Goal: Check status: Check status

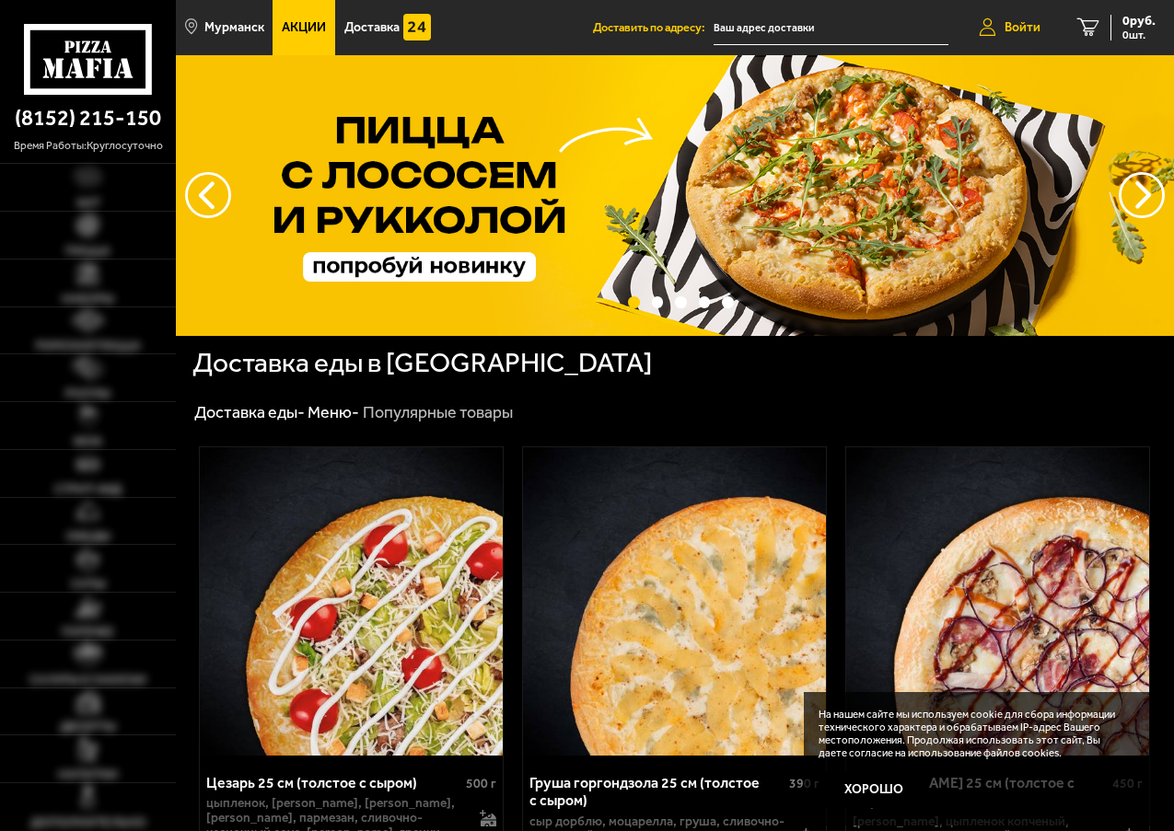
click at [1018, 17] on link "Войти" at bounding box center [1009, 27] width 99 height 55
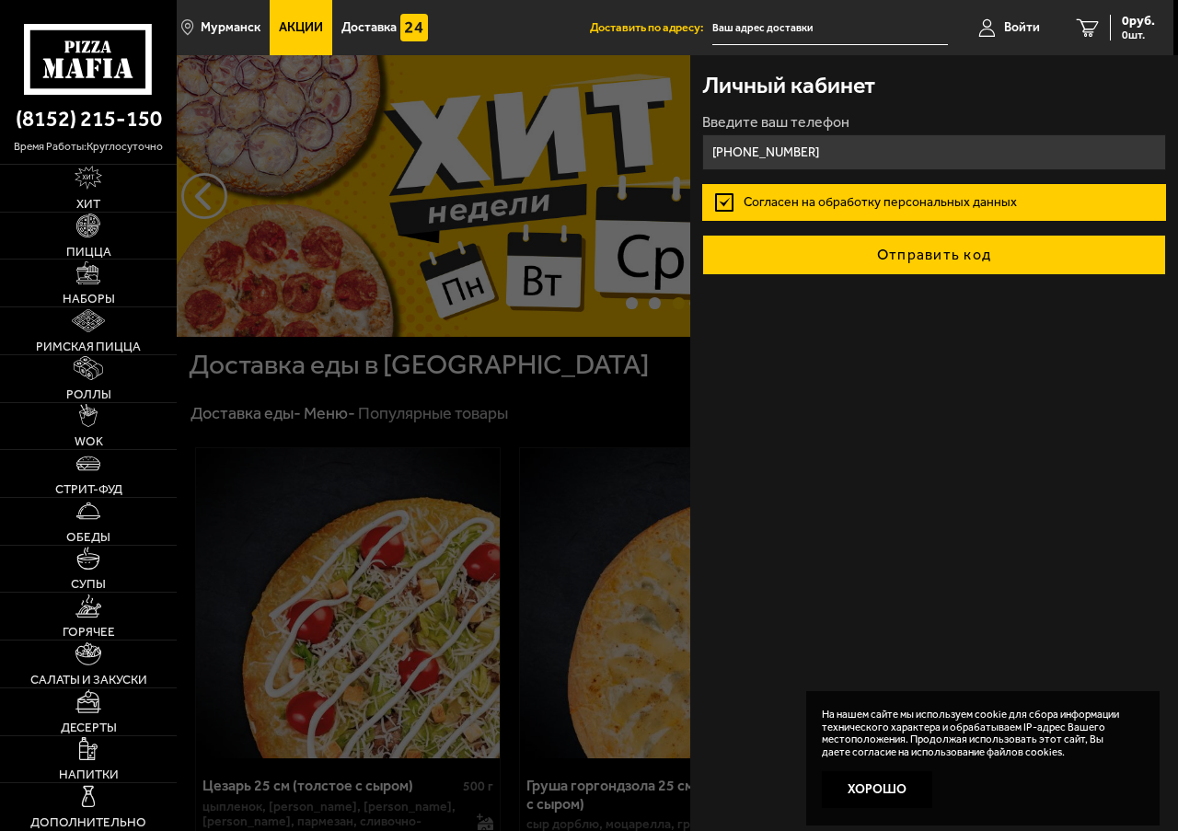
type input "[PHONE_NUMBER]"
click at [926, 261] on button "Отправить код" at bounding box center [933, 255] width 463 height 41
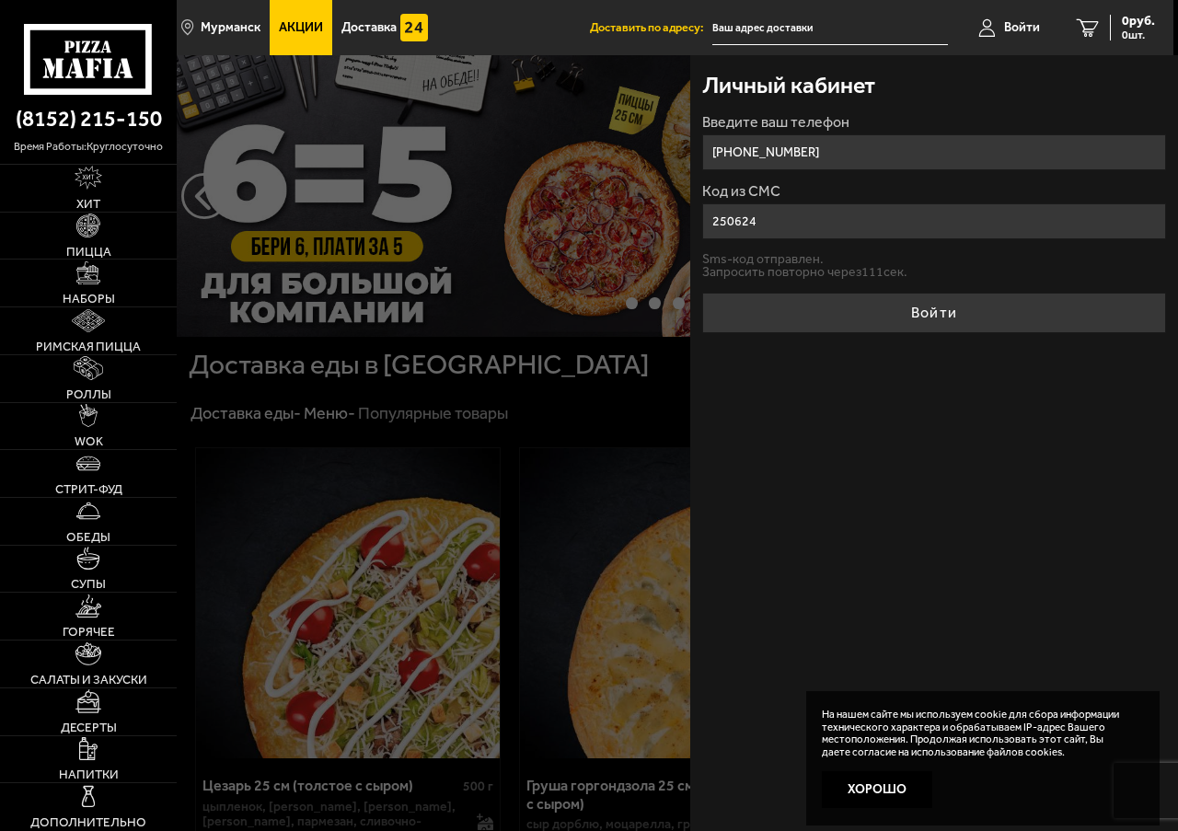
type input "250624"
click at [702, 293] on button "Войти" at bounding box center [933, 313] width 463 height 41
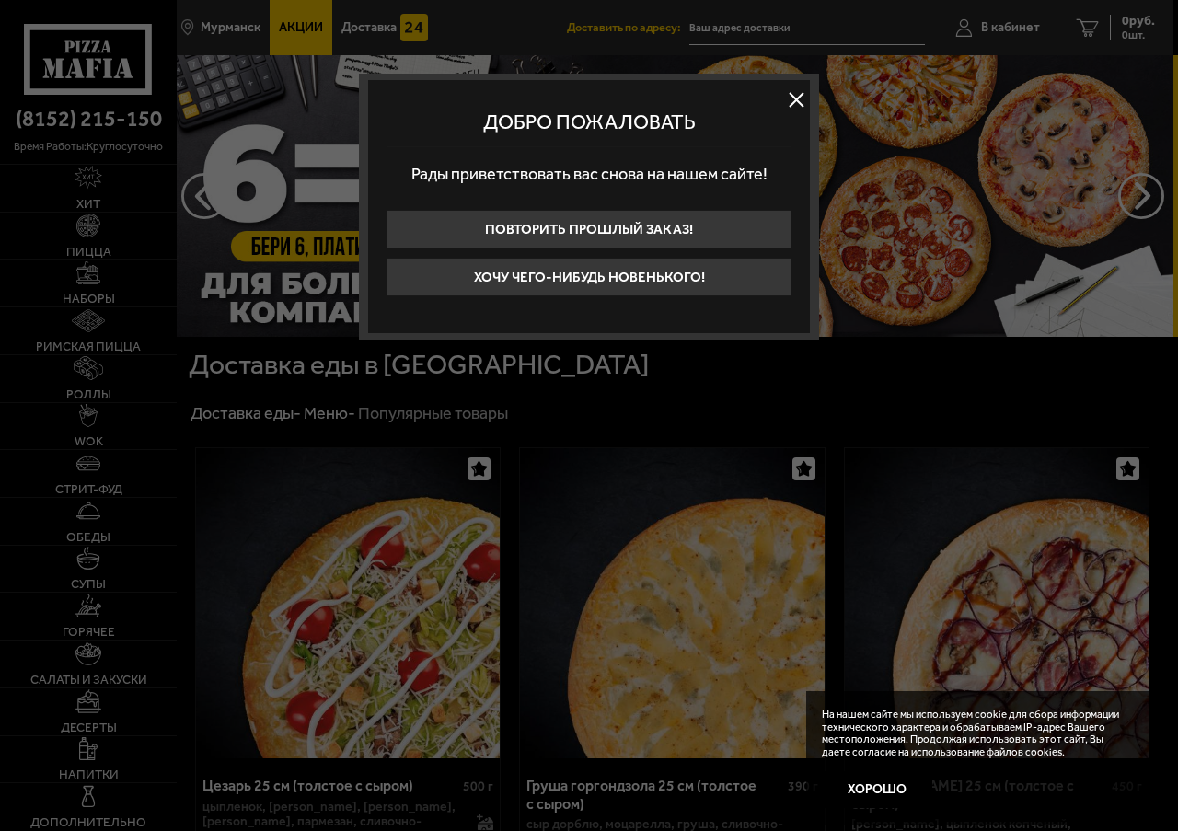
click at [802, 99] on button at bounding box center [797, 100] width 28 height 28
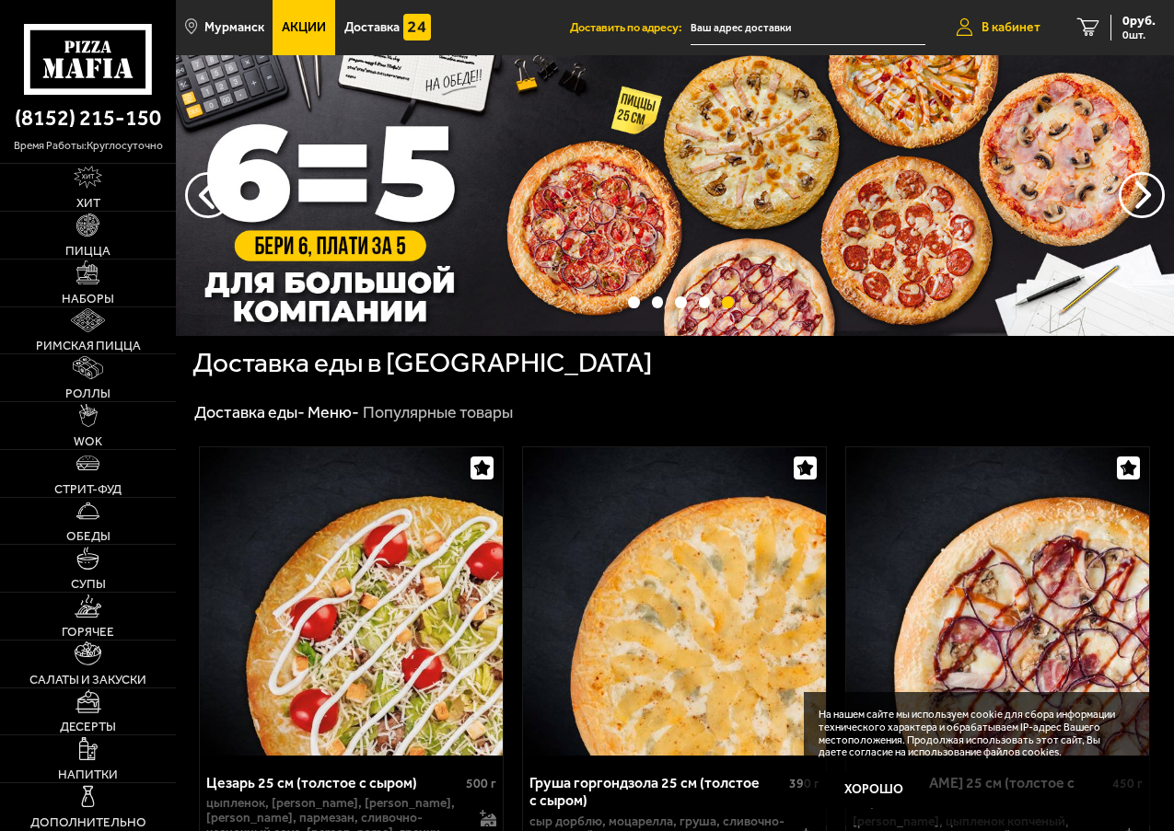
click at [1009, 17] on link "В кабинет" at bounding box center [998, 27] width 122 height 55
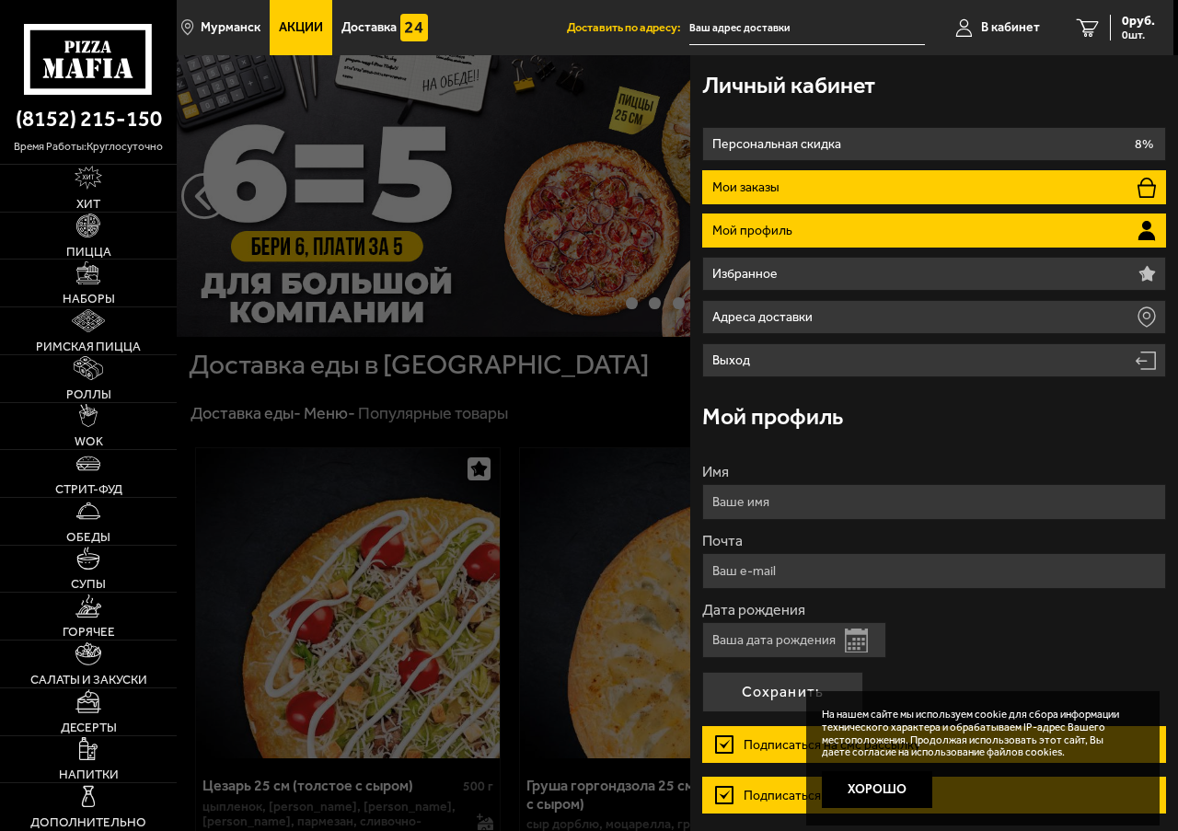
click at [771, 182] on p "Мои заказы" at bounding box center [749, 187] width 72 height 13
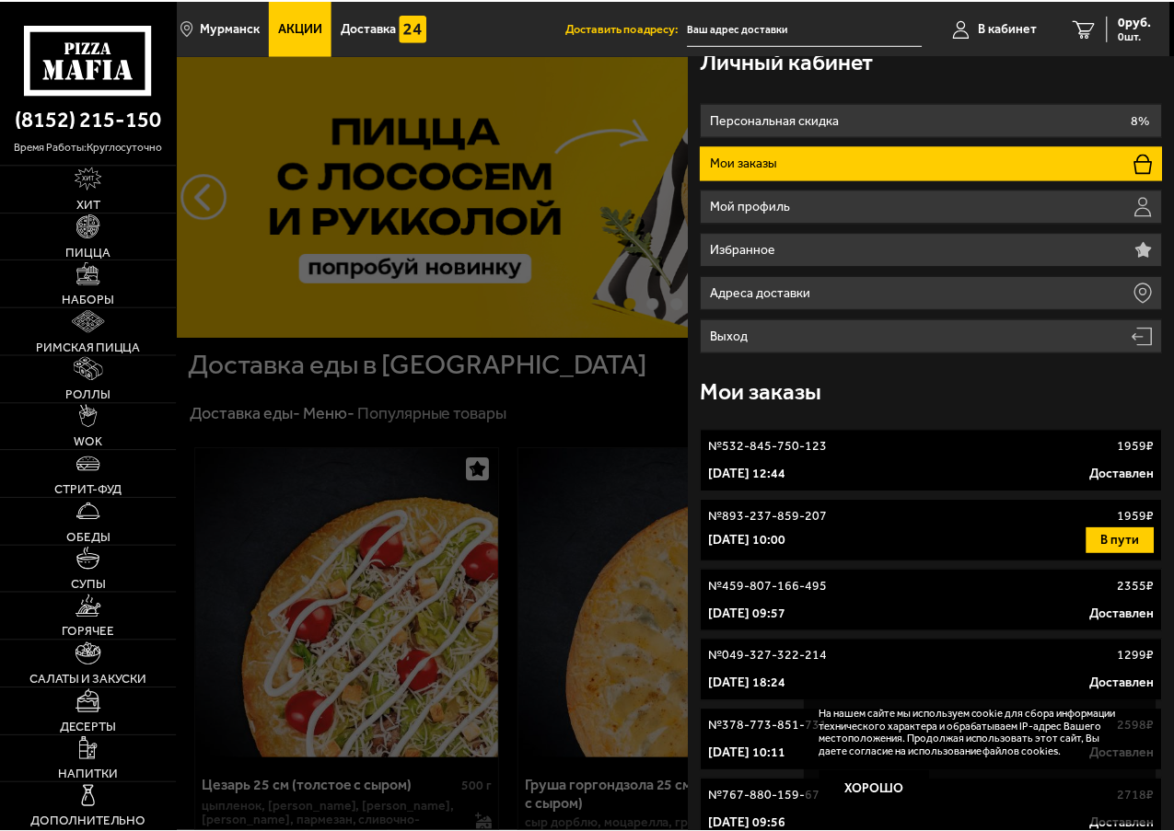
scroll to position [42, 0]
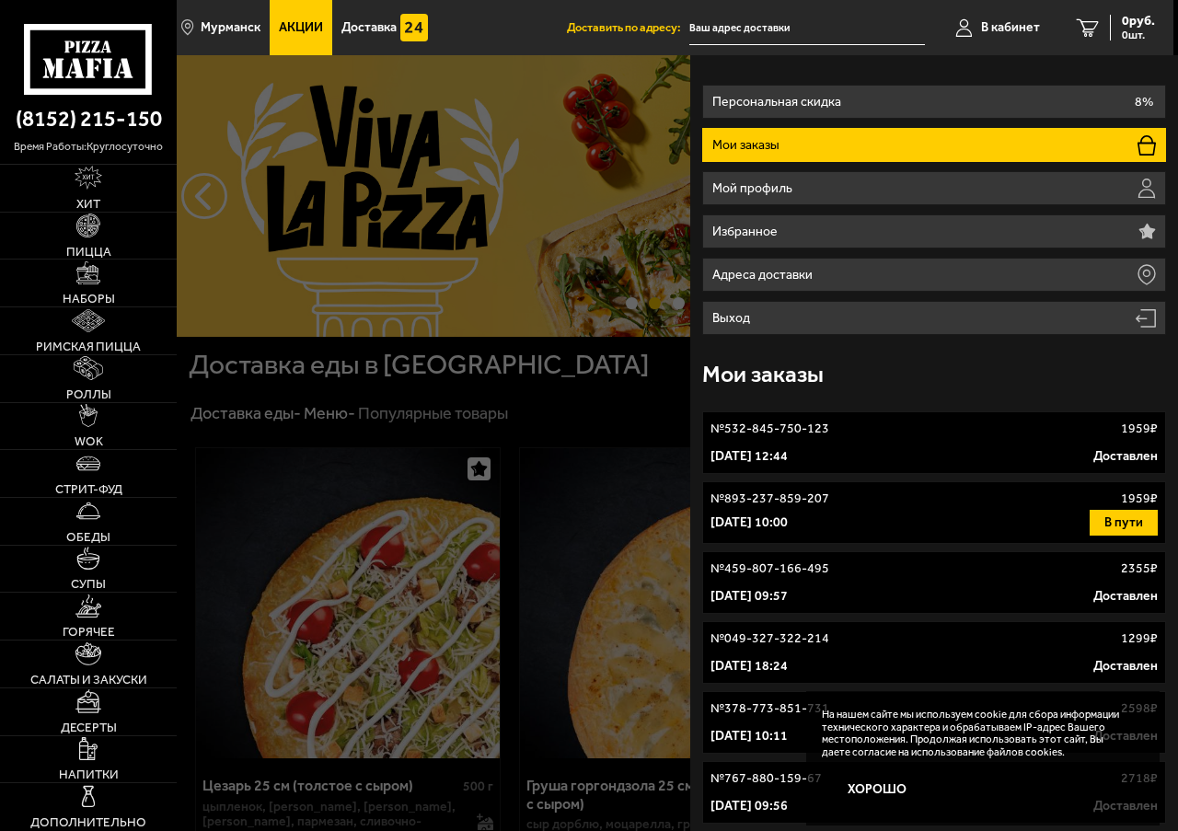
click at [878, 518] on div "[DATE] 10:00 В пути" at bounding box center [934, 523] width 447 height 26
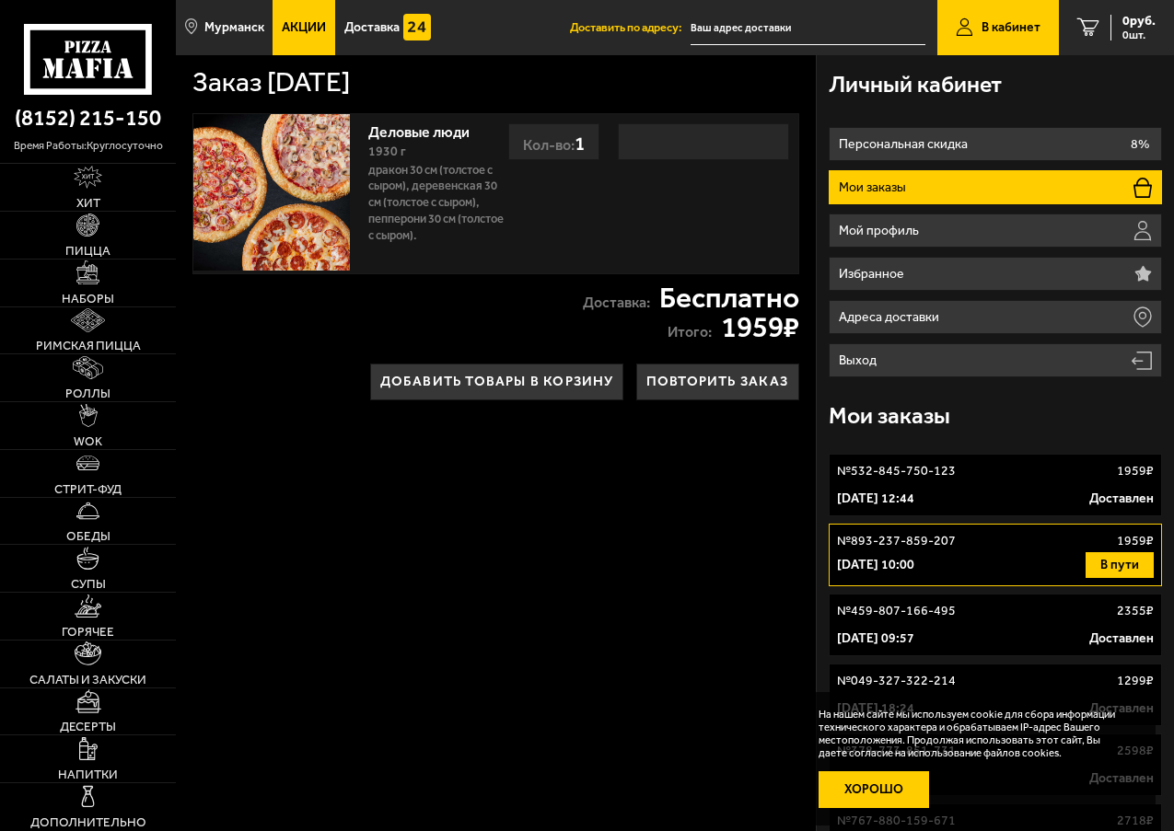
click at [855, 787] on button "Хорошо" at bounding box center [873, 789] width 110 height 37
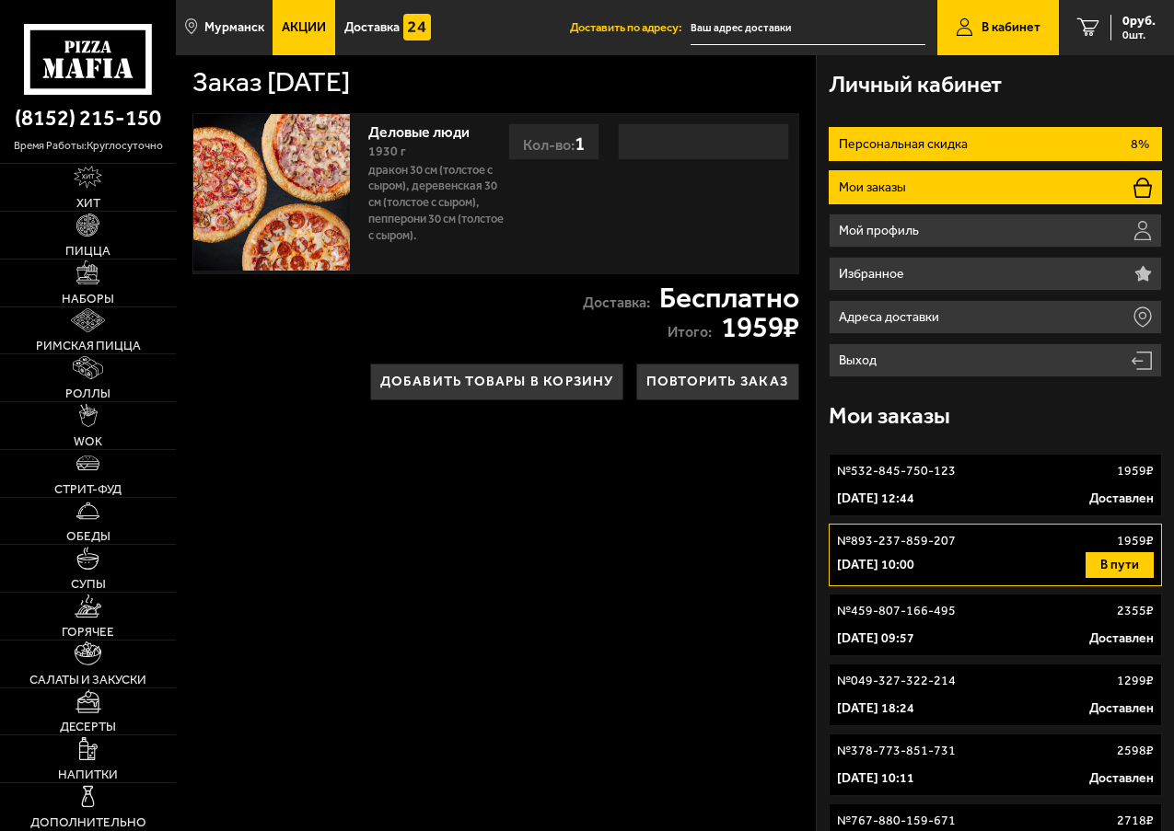
click at [928, 129] on li "Персональная скидка 8%" at bounding box center [995, 144] width 333 height 34
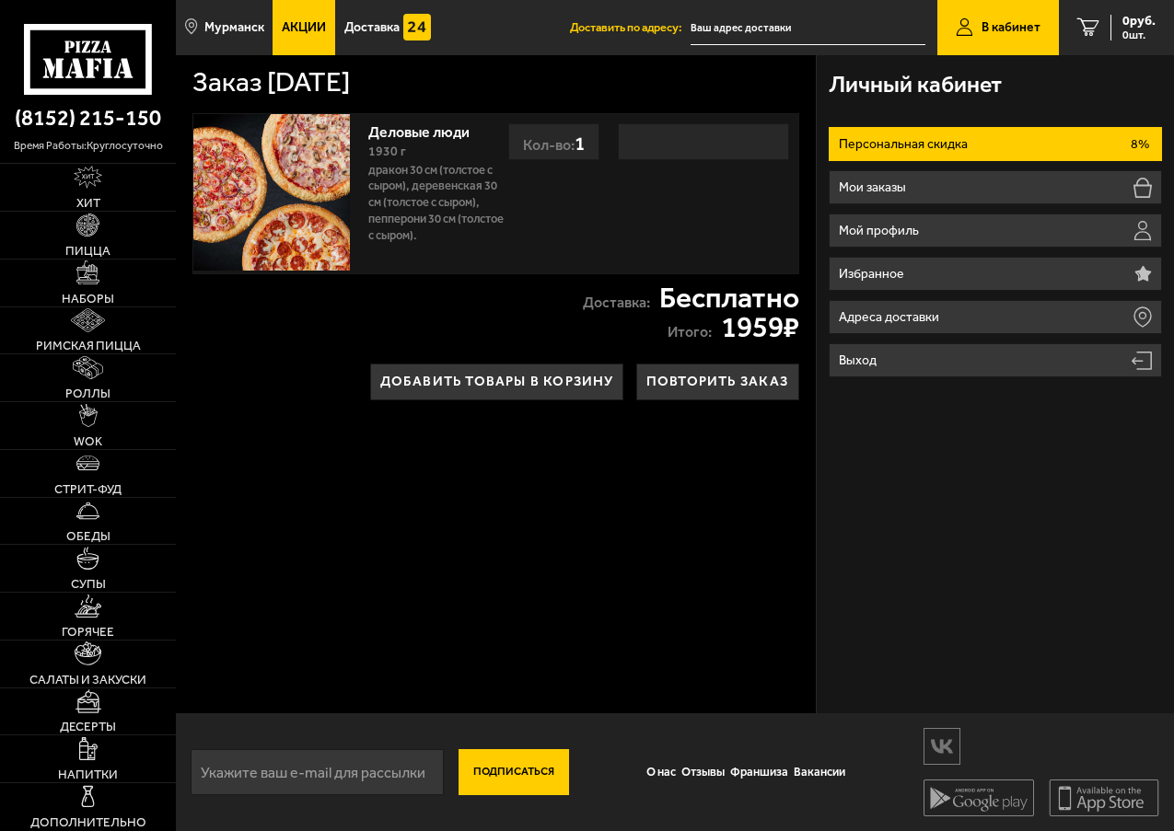
click at [961, 160] on li "Персональная скидка 8%" at bounding box center [995, 144] width 333 height 34
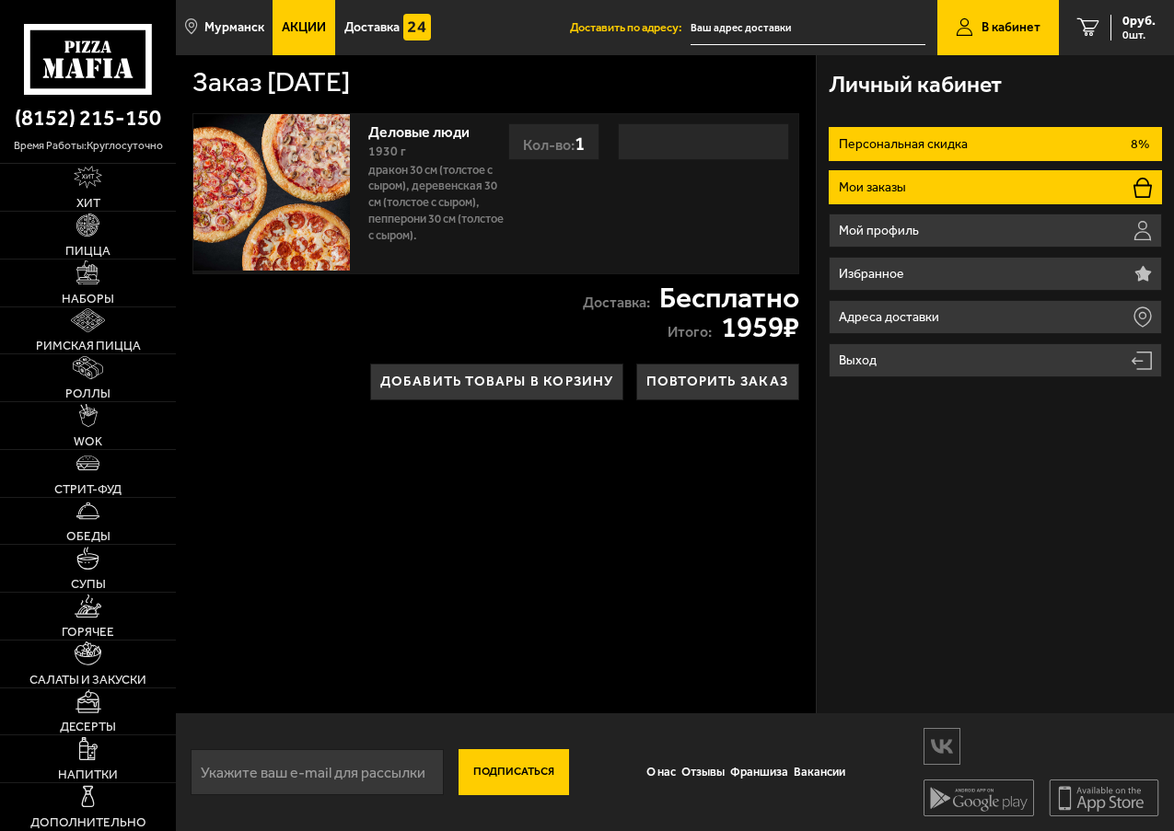
click at [911, 190] on li "Мои заказы" at bounding box center [995, 187] width 333 height 34
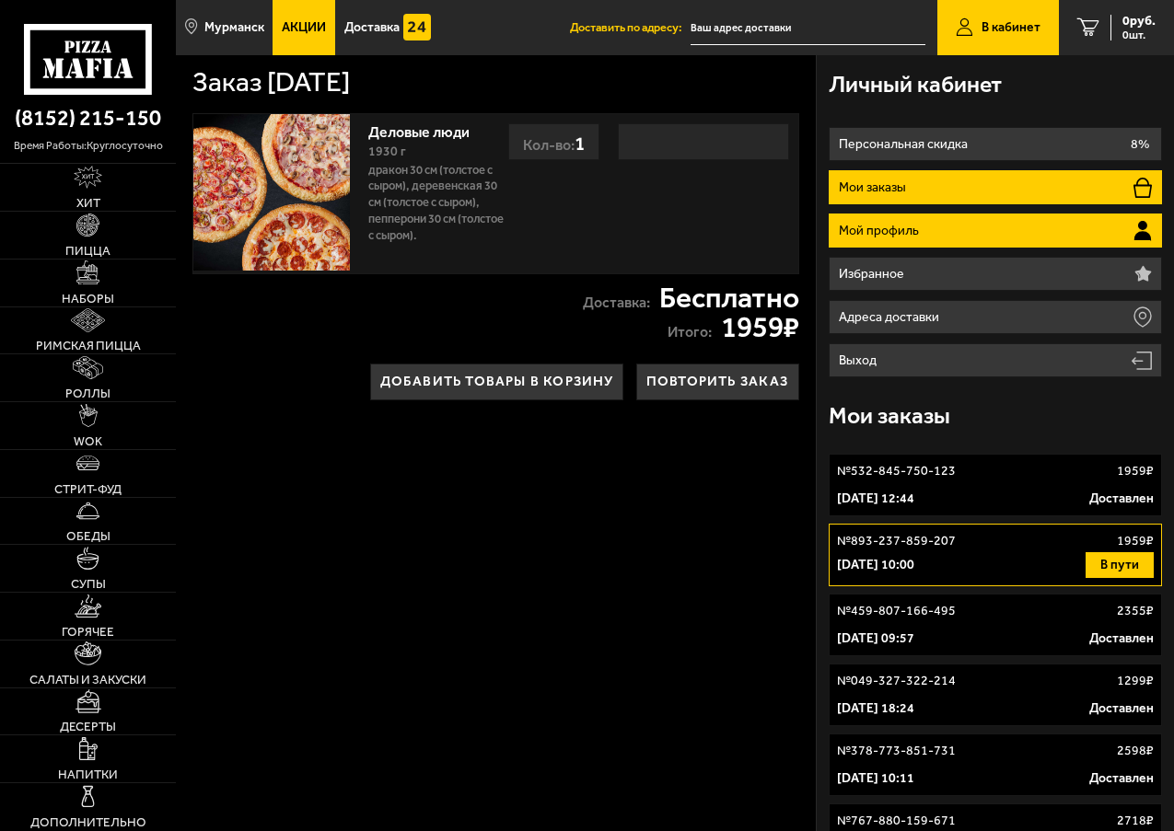
click at [922, 224] on li "Мой профиль" at bounding box center [995, 231] width 333 height 34
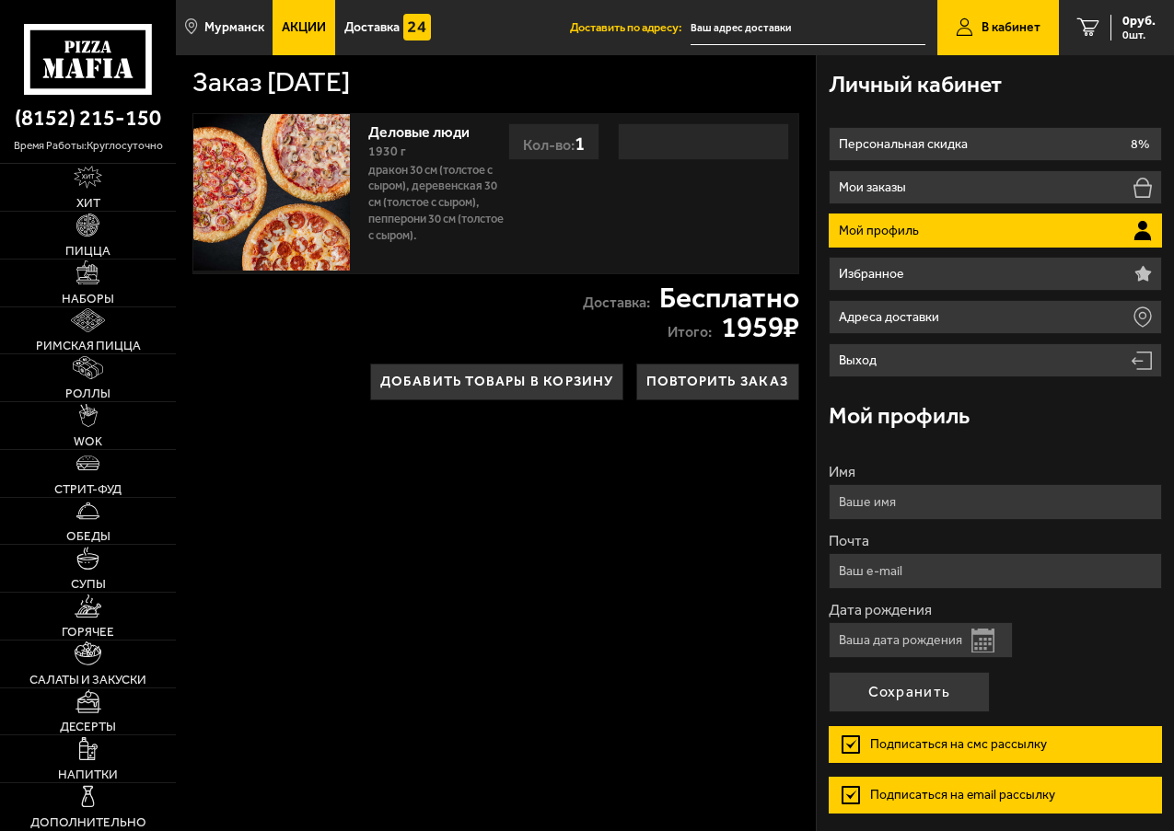
click at [1016, 15] on link "В кабинет" at bounding box center [998, 27] width 122 height 55
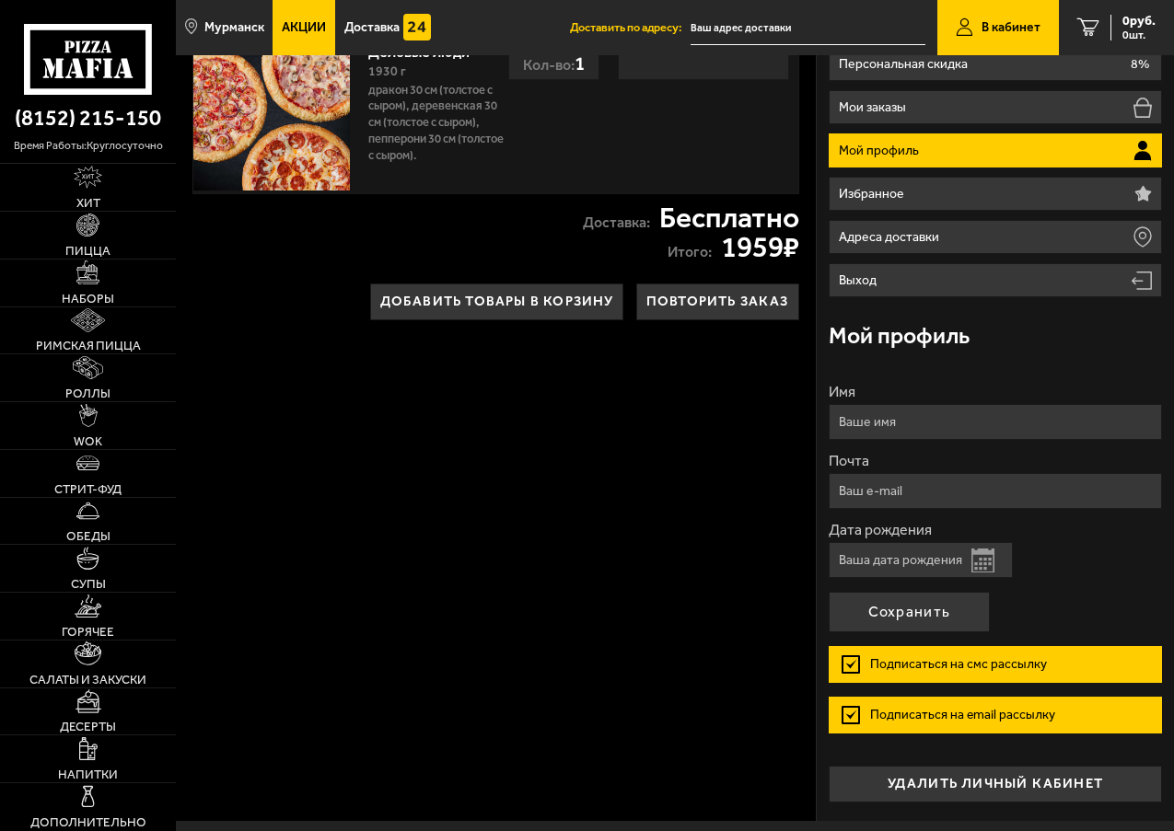
scroll to position [189, 0]
